Goal: Check status: Check status

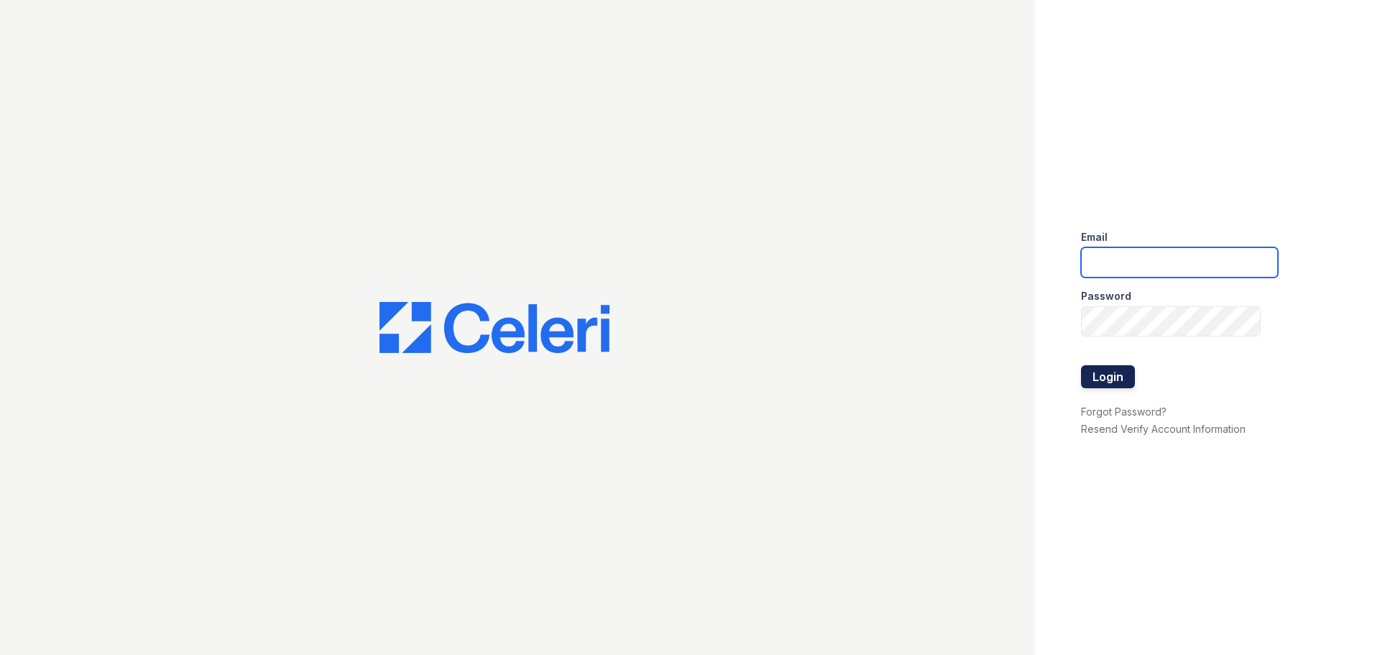
type input "[PERSON_NAME][EMAIL_ADDRESS][PERSON_NAME][DOMAIN_NAME]"
click at [1121, 378] on button "Login" at bounding box center [1108, 376] width 54 height 23
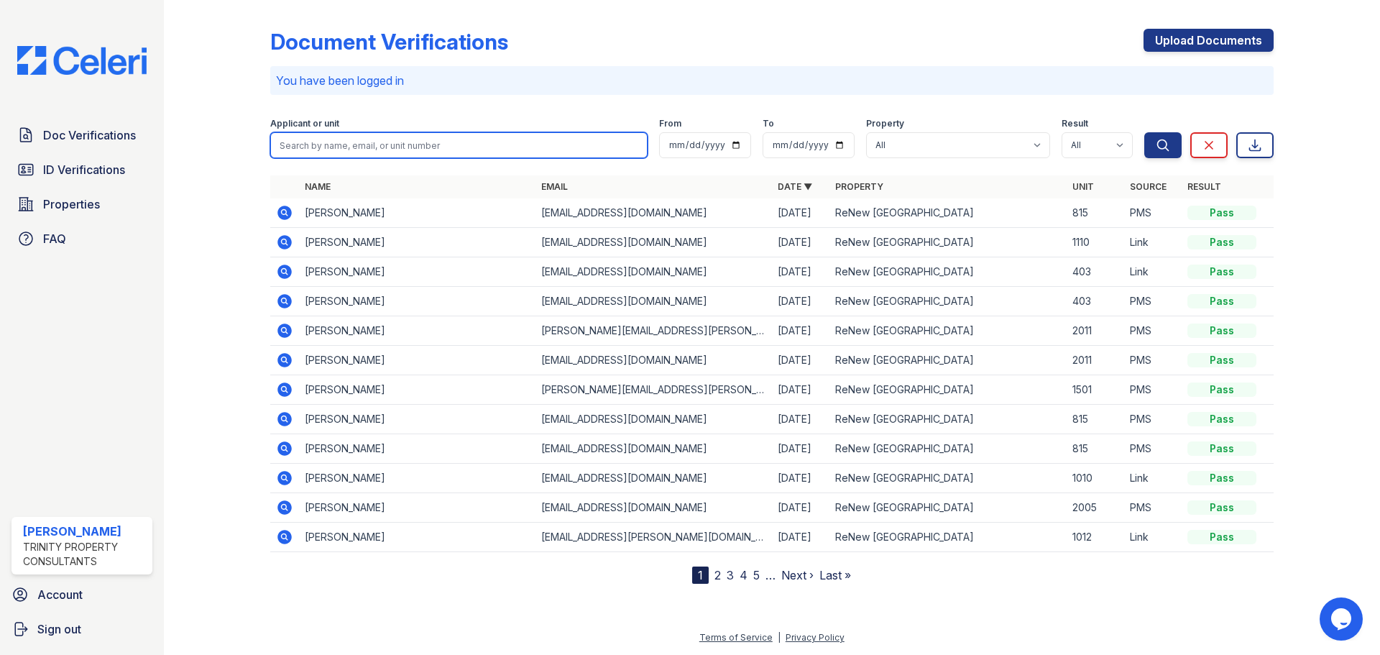
click at [330, 144] on input "search" at bounding box center [458, 145] width 377 height 26
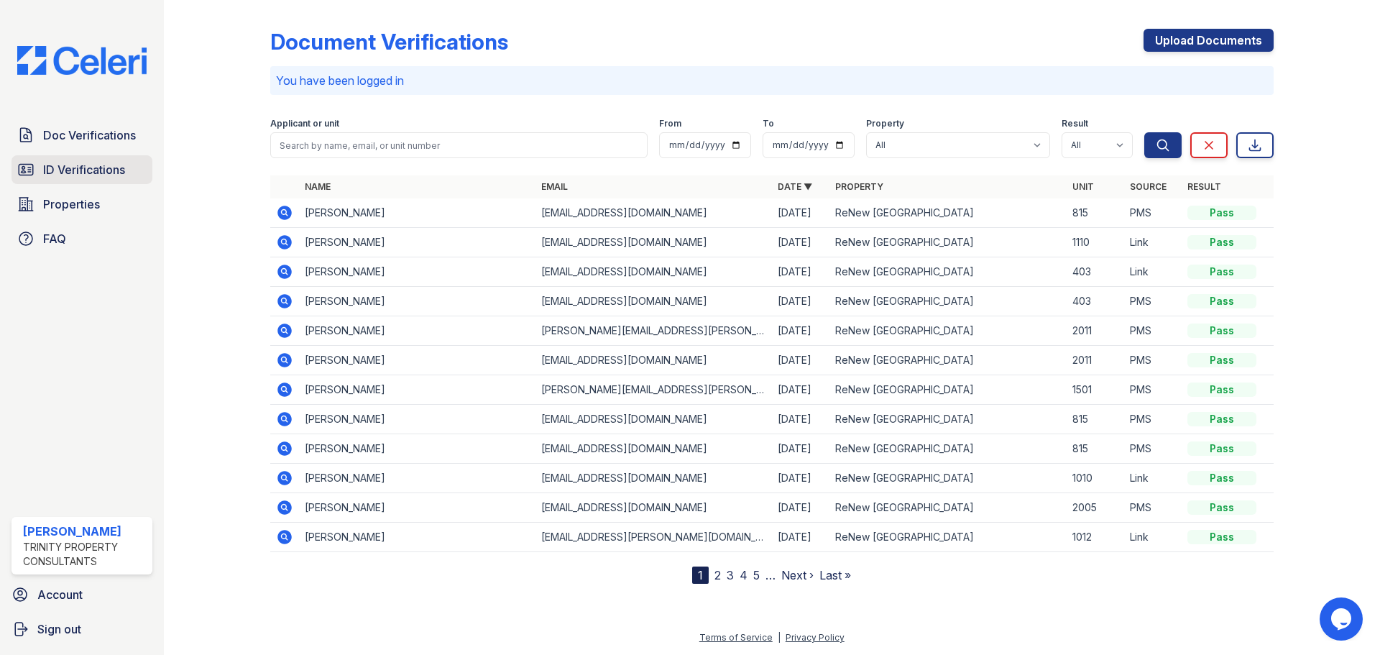
click at [59, 181] on link "ID Verifications" at bounding box center [81, 169] width 141 height 29
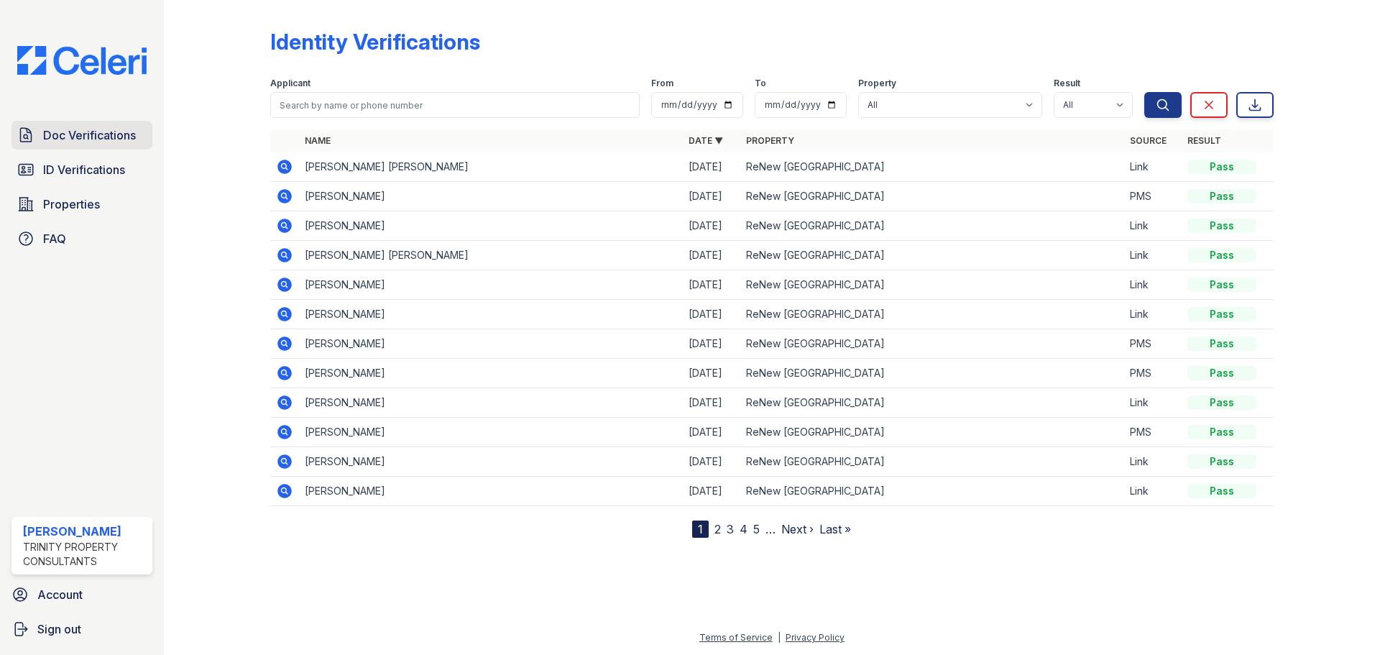
click at [59, 134] on span "Doc Verifications" at bounding box center [89, 134] width 93 height 17
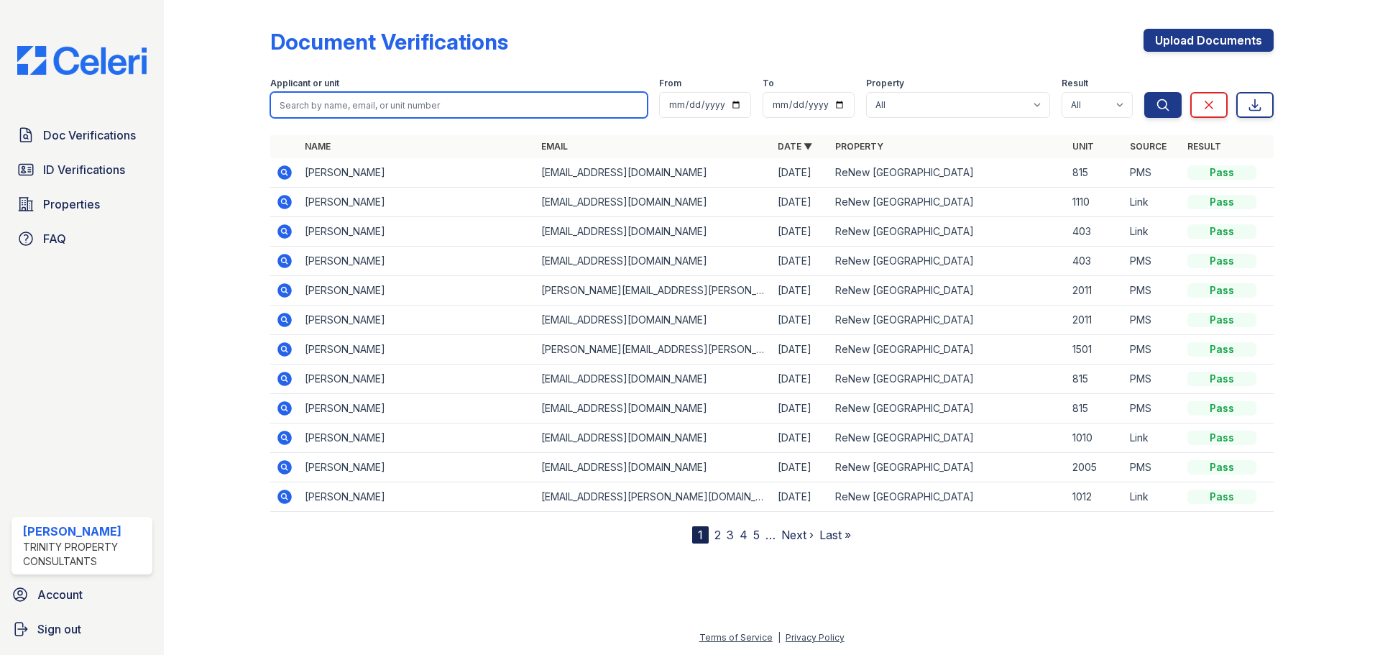
click at [331, 109] on input "search" at bounding box center [458, 105] width 377 height 26
type input "borun"
click at [1144, 92] on button "Search" at bounding box center [1162, 105] width 37 height 26
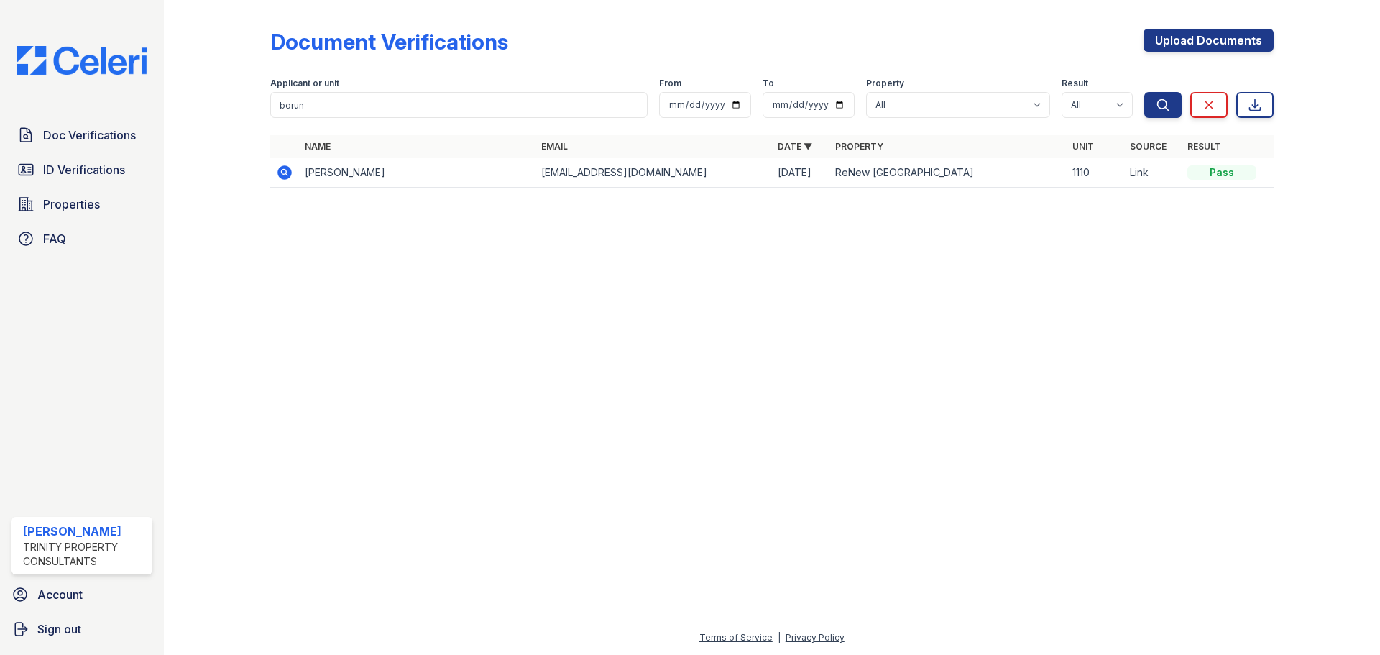
click at [287, 178] on icon at bounding box center [284, 172] width 14 height 14
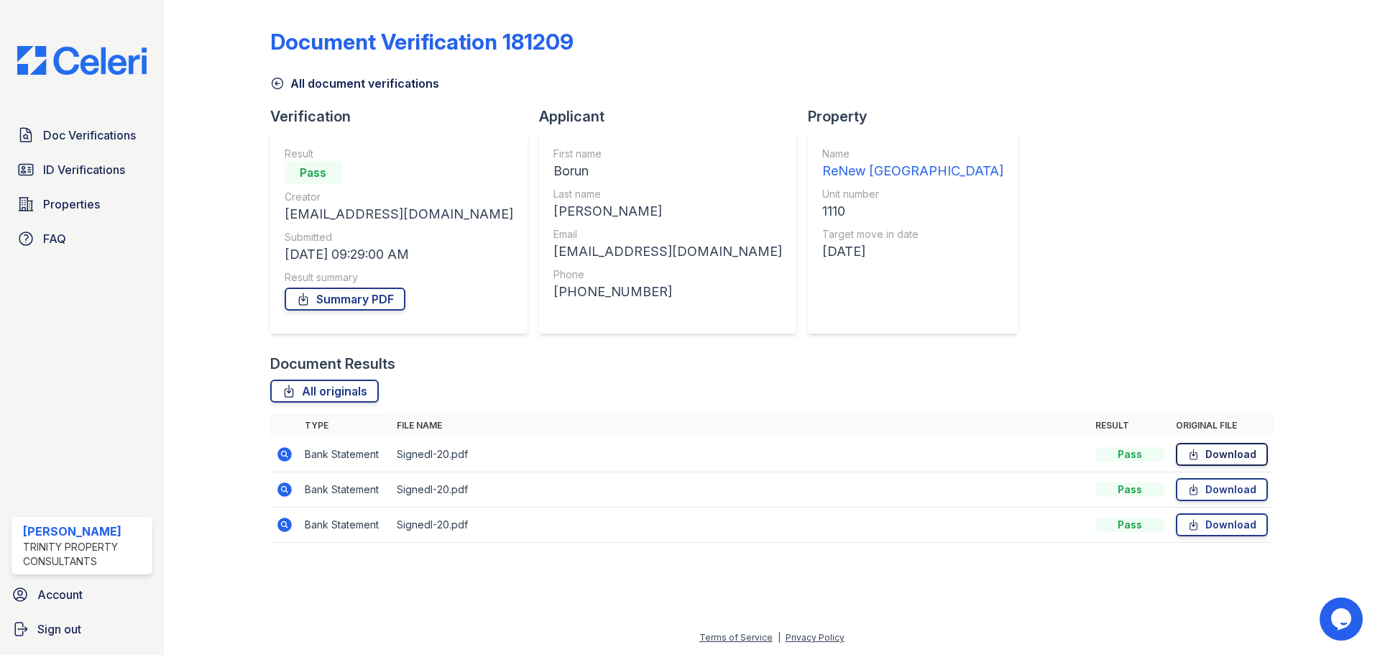
click at [1192, 451] on icon at bounding box center [1193, 454] width 12 height 14
click at [1122, 218] on div "Document Verification 181209 All document verifications Verification Result Pas…" at bounding box center [771, 281] width 1003 height 551
